Goal: Find specific page/section: Find specific page/section

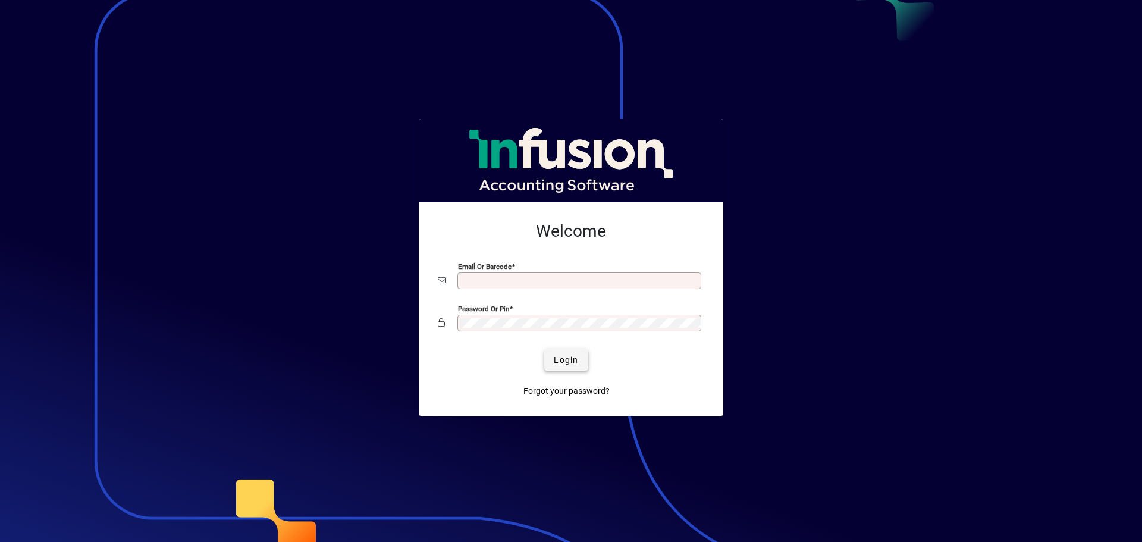
type input "**********"
click at [563, 359] on span "Login" at bounding box center [566, 360] width 24 height 12
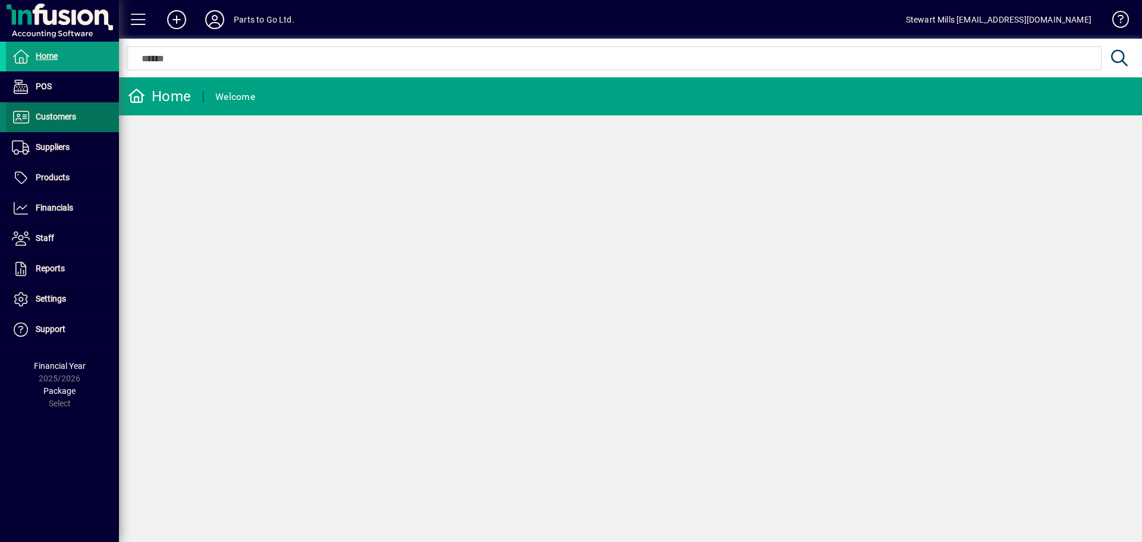
click at [52, 118] on span "Customers" at bounding box center [56, 117] width 40 height 10
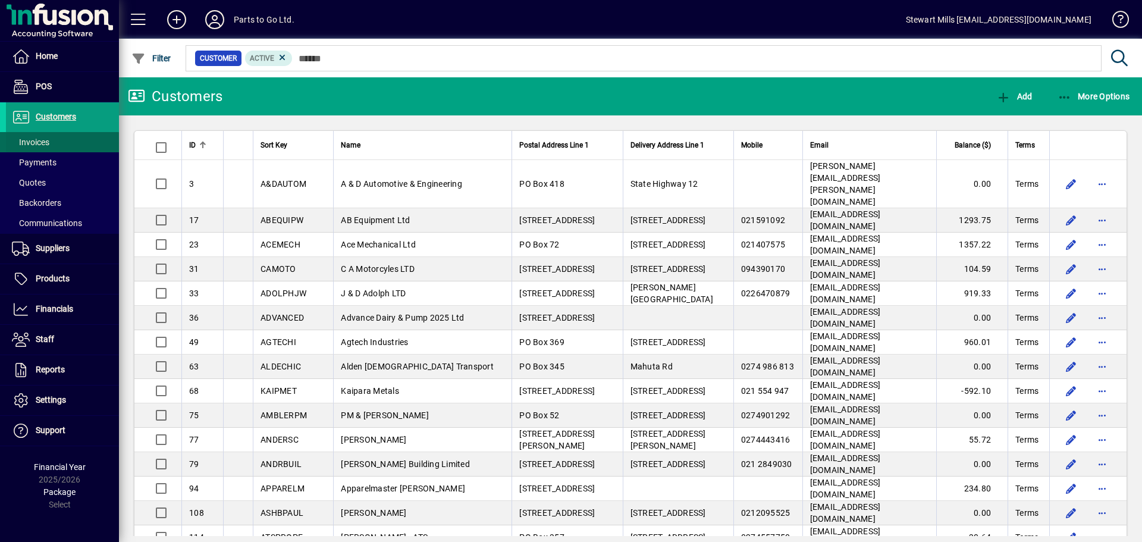
click at [40, 141] on span "Invoices" at bounding box center [30, 142] width 37 height 10
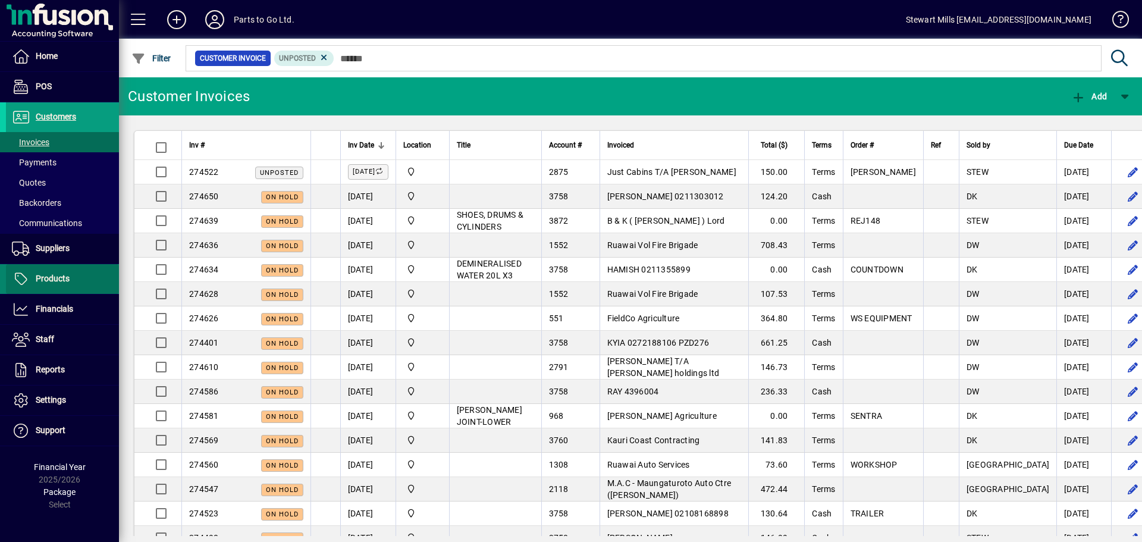
click at [42, 278] on span "Products" at bounding box center [53, 279] width 34 height 10
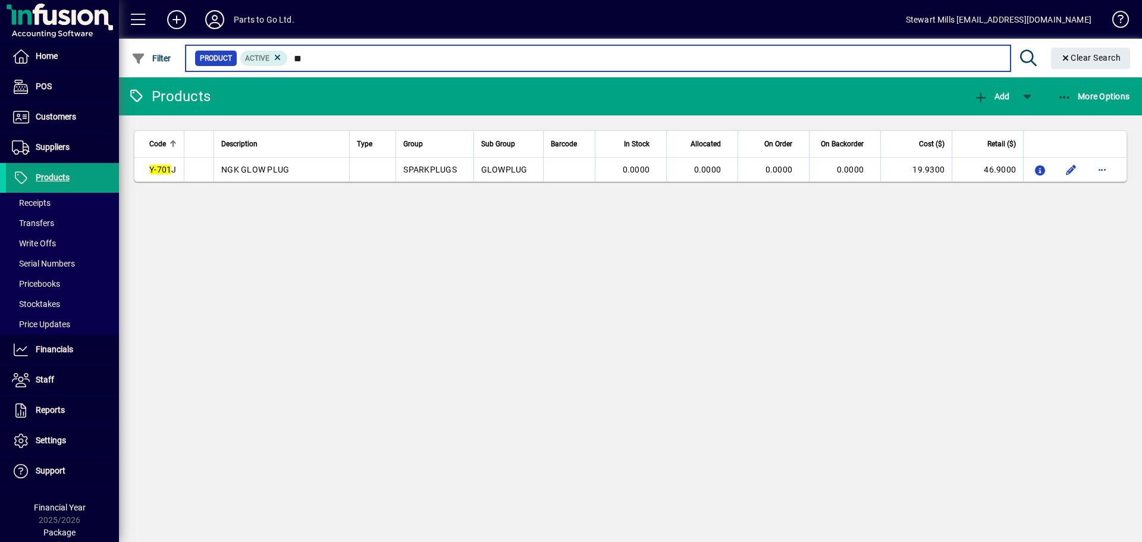
type input "*"
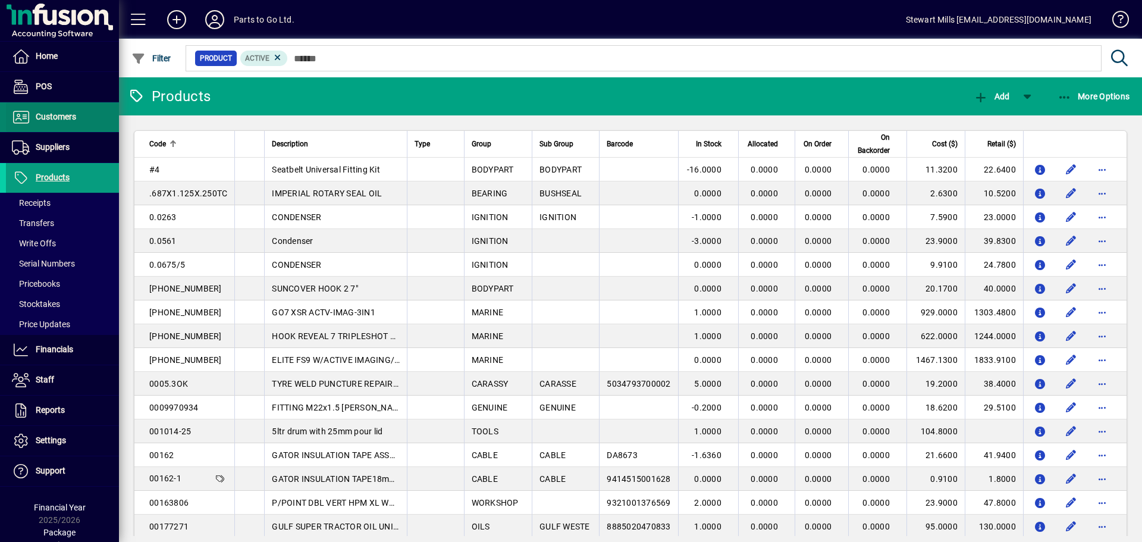
click at [78, 126] on span at bounding box center [62, 117] width 113 height 29
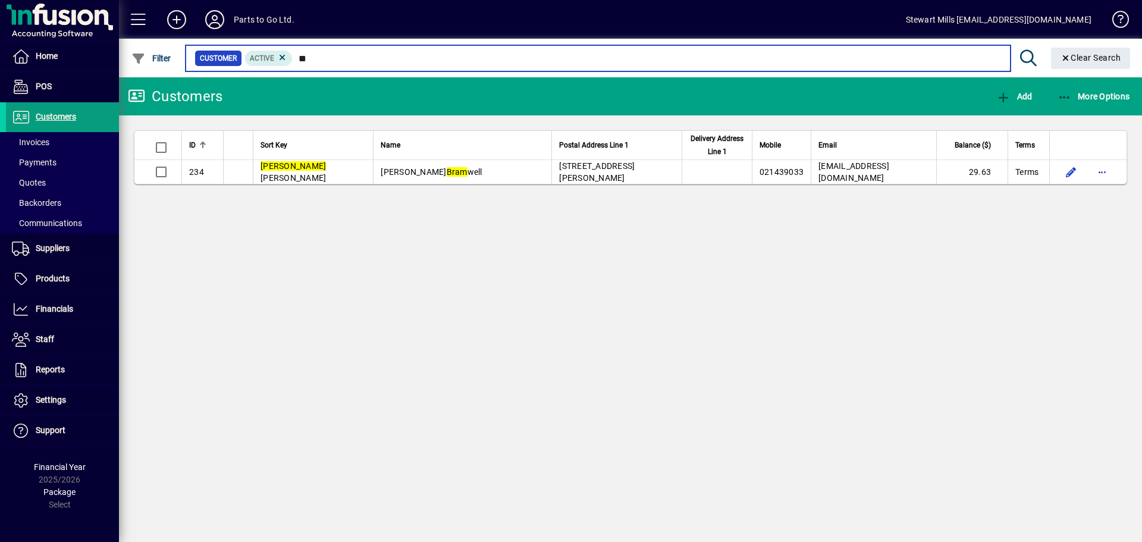
type input "*"
